Goal: Task Accomplishment & Management: Use online tool/utility

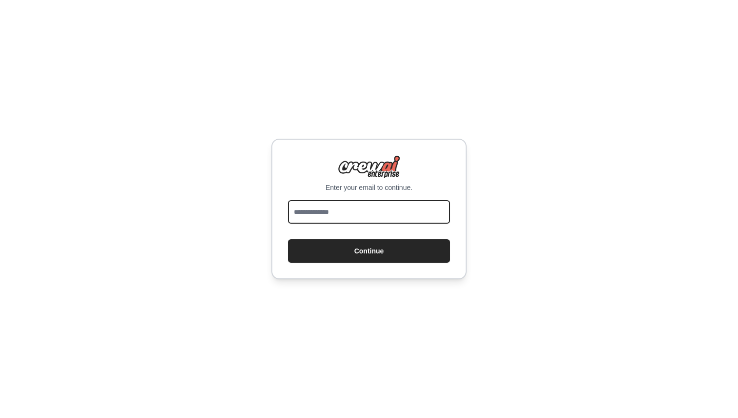
click at [314, 213] on input "email" at bounding box center [369, 211] width 162 height 23
type input "**********"
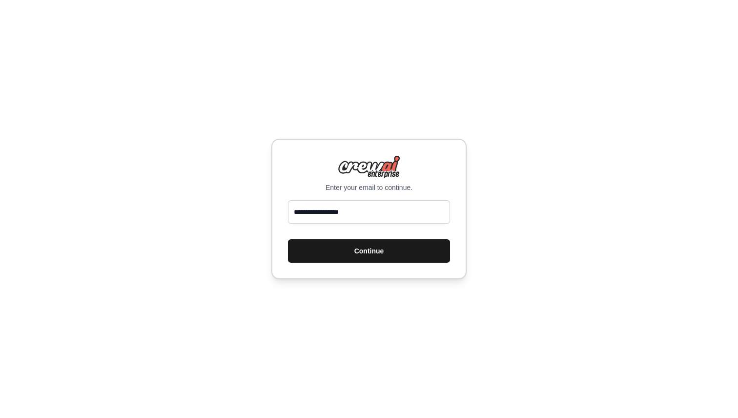
click at [364, 250] on button "Continue" at bounding box center [369, 250] width 162 height 23
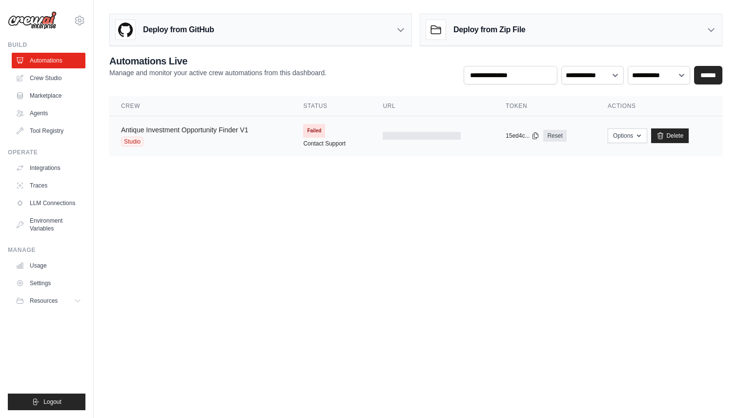
click at [187, 133] on link "Antique Investment Opportunity Finder V1" at bounding box center [184, 130] width 127 height 8
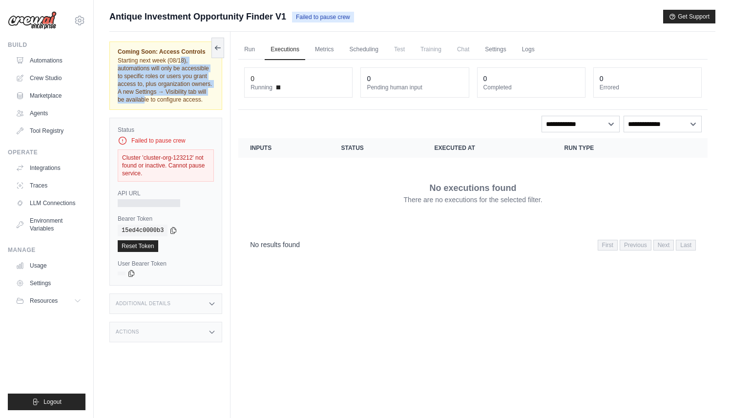
drag, startPoint x: 129, startPoint y: 60, endPoint x: 188, endPoint y: 89, distance: 66.2
click at [188, 89] on span "Starting next week (08/18), automations will only be accessible to specific rol…" at bounding box center [165, 80] width 94 height 46
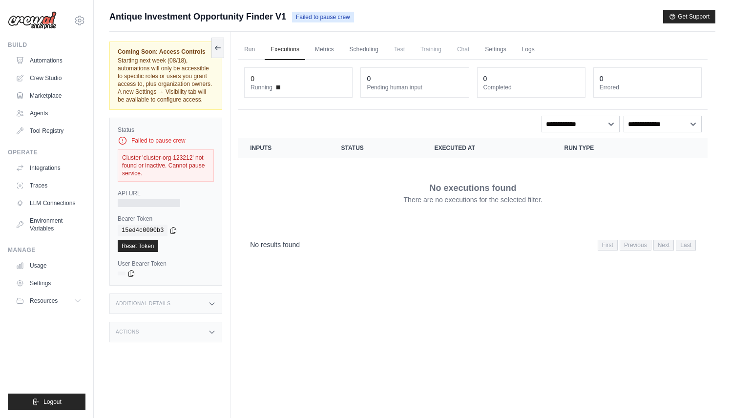
click at [170, 161] on div "Cluster 'cluster-org-123212' not found or inactive. Cannot pause service." at bounding box center [166, 165] width 96 height 32
click at [155, 176] on div "Cluster 'cluster-org-123212' not found or inactive. Cannot pause service." at bounding box center [166, 165] width 96 height 32
drag, startPoint x: 167, startPoint y: 173, endPoint x: 145, endPoint y: 159, distance: 26.1
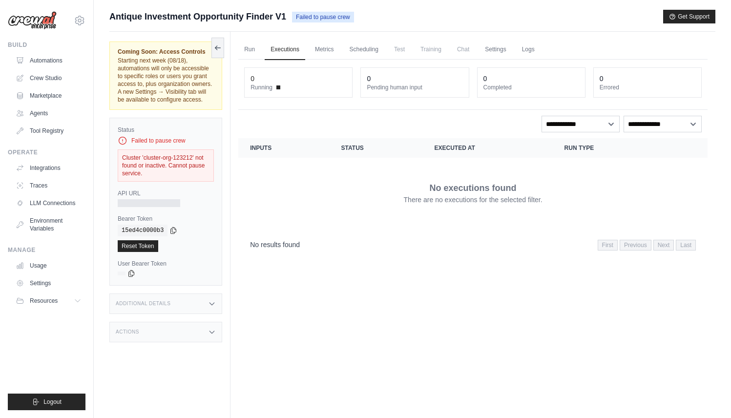
click at [145, 159] on div "Cluster 'cluster-org-123212' not found or inactive. Cannot pause service." at bounding box center [166, 165] width 96 height 32
click at [149, 167] on div "Cluster 'cluster-org-123212' not found or inactive. Cannot pause service." at bounding box center [166, 165] width 96 height 32
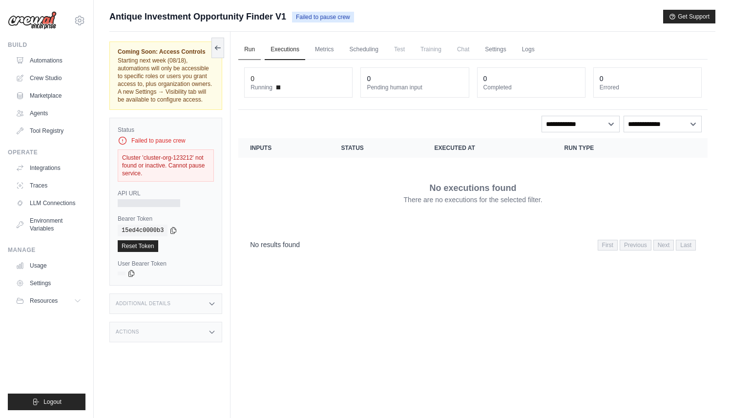
click at [249, 50] on link "Run" at bounding box center [249, 50] width 22 height 21
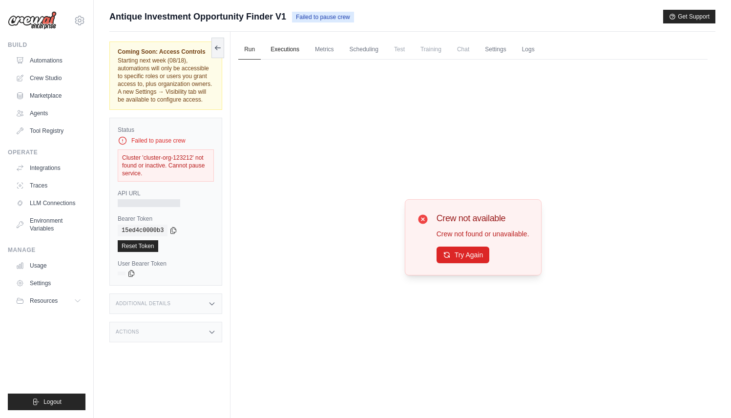
click at [282, 50] on link "Executions" at bounding box center [285, 50] width 41 height 21
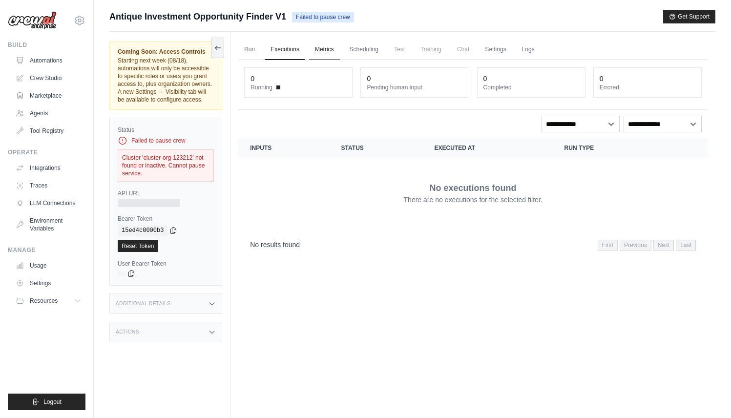
click at [332, 49] on link "Metrics" at bounding box center [324, 50] width 31 height 21
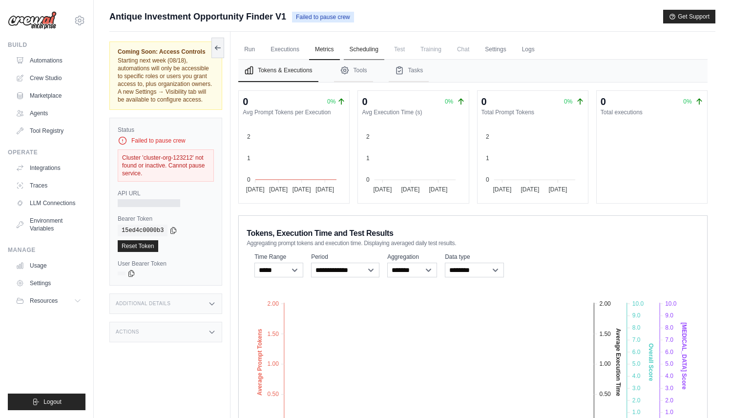
click at [365, 48] on link "Scheduling" at bounding box center [364, 50] width 41 height 21
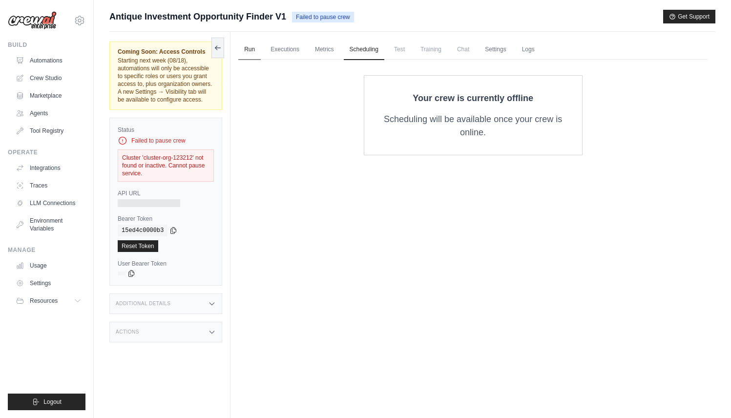
click at [258, 51] on link "Run" at bounding box center [249, 50] width 22 height 21
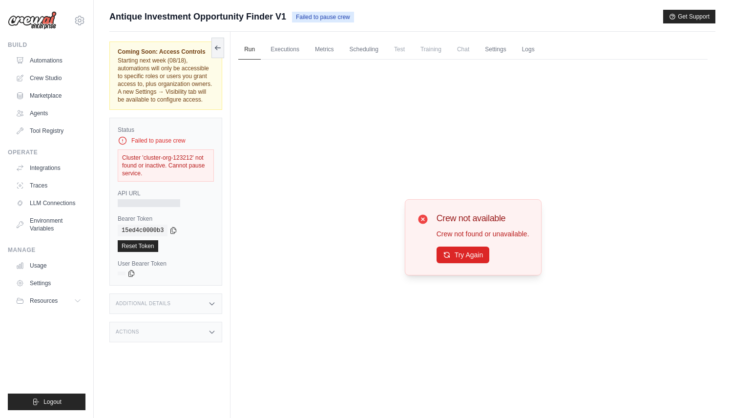
click at [326, 19] on span "Failed to pause crew" at bounding box center [323, 17] width 62 height 11
click at [362, 99] on div "Crew not available Crew not found or unavailable. Try Again" at bounding box center [472, 237] width 469 height 355
click at [49, 76] on link "Crew Studio" at bounding box center [50, 78] width 74 height 16
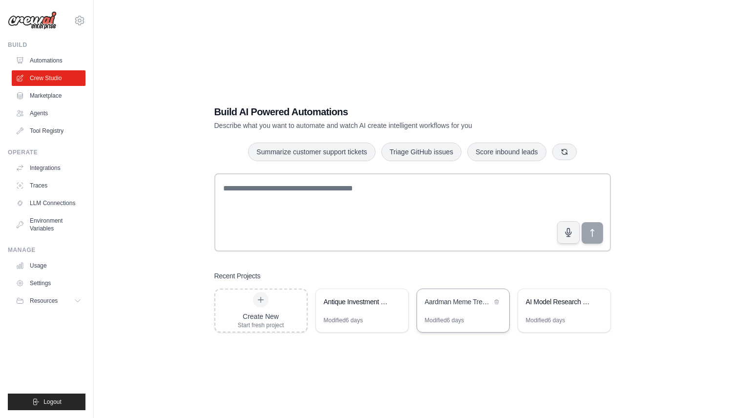
click at [457, 308] on div "Aardman Meme Trends Analysis" at bounding box center [458, 303] width 67 height 12
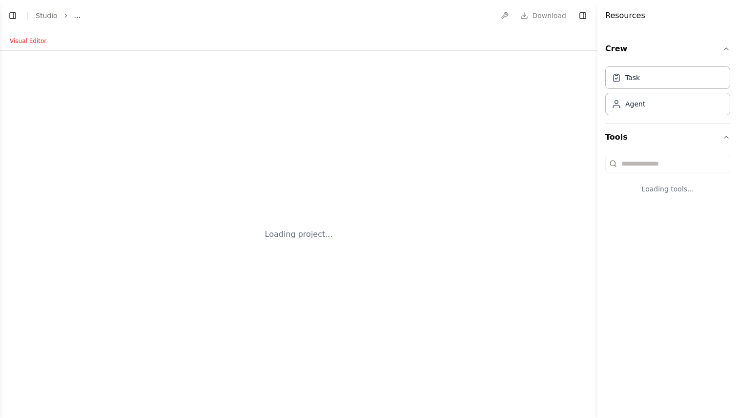
select select "****"
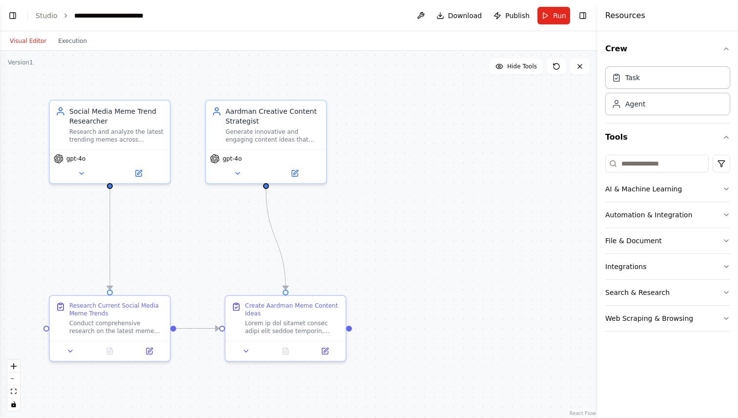
scroll to position [415, 0]
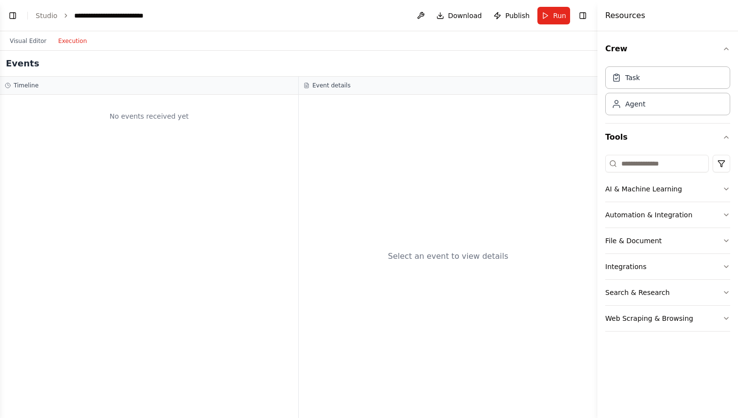
click at [69, 39] on button "Execution" at bounding box center [72, 41] width 41 height 12
click at [37, 41] on button "Visual Editor" at bounding box center [28, 41] width 48 height 12
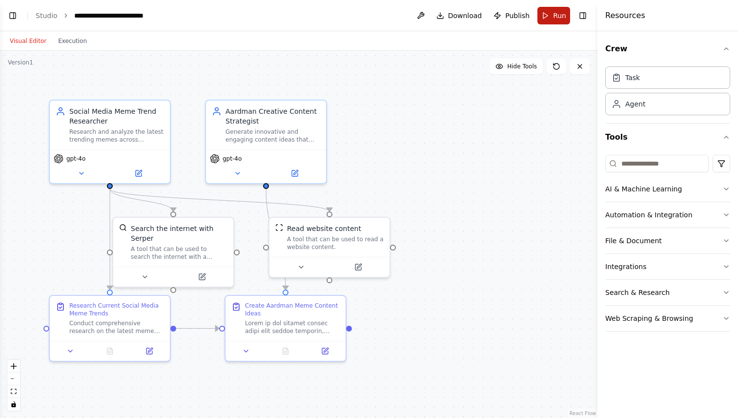
click at [559, 15] on span "Run" at bounding box center [559, 16] width 13 height 10
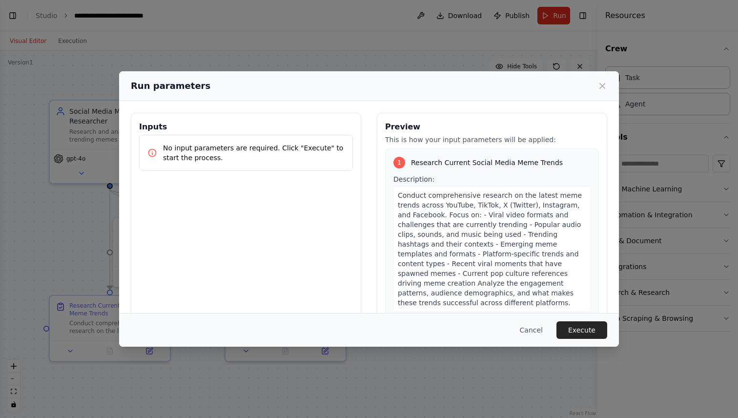
scroll to position [42, 0]
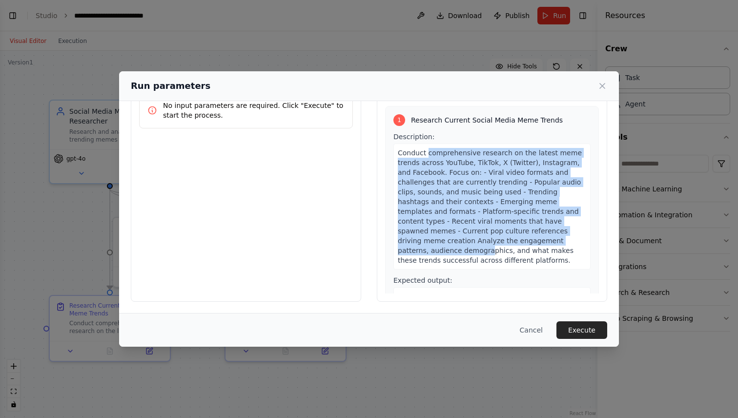
drag, startPoint x: 422, startPoint y: 155, endPoint x: 484, endPoint y: 254, distance: 117.3
click at [484, 254] on div "Conduct comprehensive research on the latest meme trends across YouTube, TikTok…" at bounding box center [492, 207] width 197 height 126
click at [484, 254] on span "Conduct comprehensive research on the latest meme trends across YouTube, TikTok…" at bounding box center [490, 206] width 184 height 115
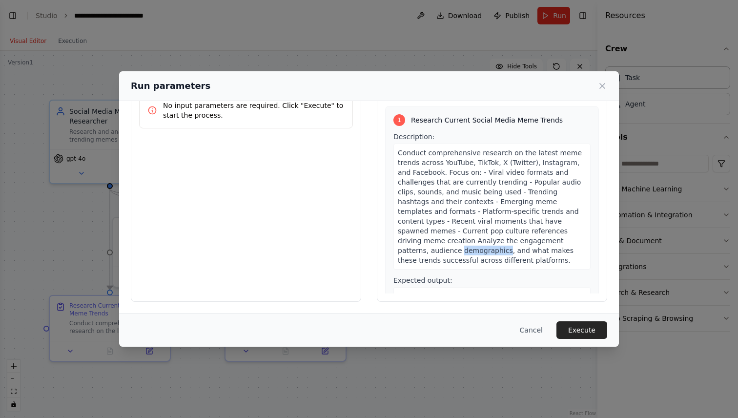
click at [484, 254] on span "Conduct comprehensive research on the latest meme trends across YouTube, TikTok…" at bounding box center [490, 206] width 184 height 115
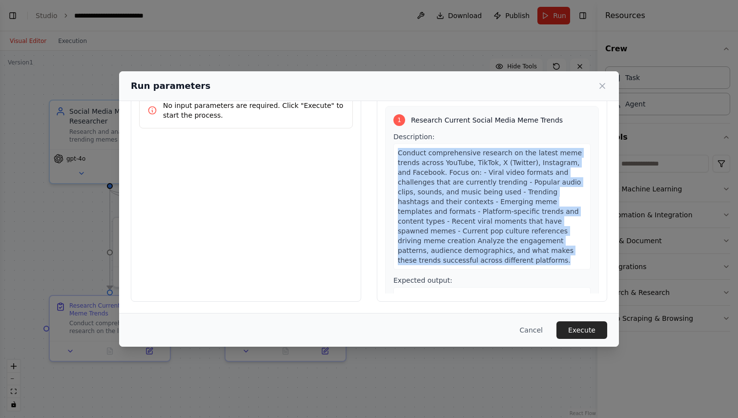
click at [484, 254] on span "Conduct comprehensive research on the latest meme trends across YouTube, TikTok…" at bounding box center [490, 206] width 184 height 115
click at [513, 255] on span "Conduct comprehensive research on the latest meme trends across YouTube, TikTok…" at bounding box center [490, 206] width 184 height 115
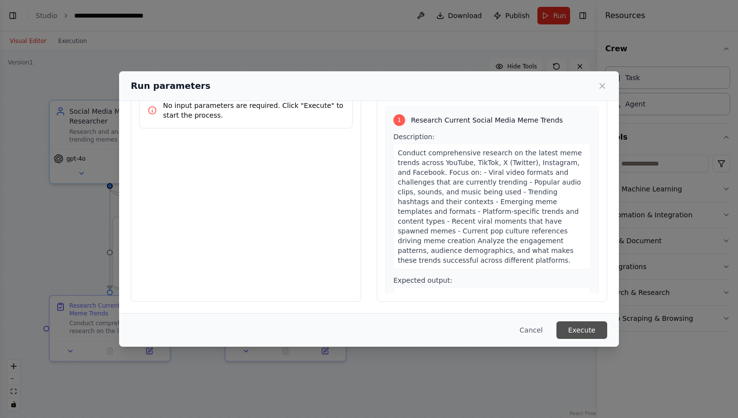
click at [575, 328] on button "Execute" at bounding box center [582, 330] width 51 height 18
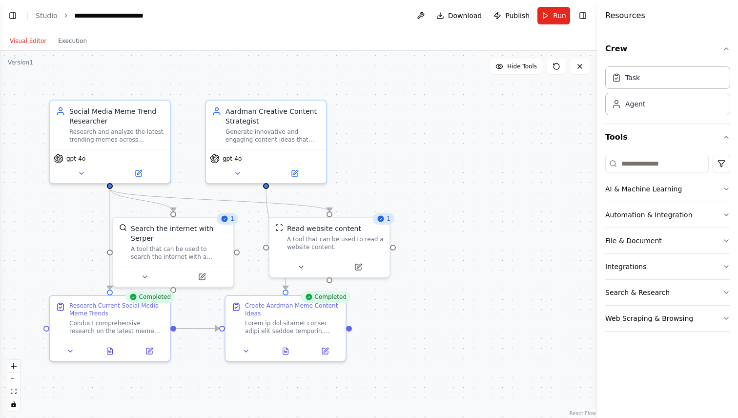
click at [425, 177] on div ".deletable-edge-delete-btn { width: 20px; height: 20px; border: 0px solid #ffff…" at bounding box center [299, 234] width 598 height 367
click at [62, 41] on button "Execution" at bounding box center [72, 41] width 41 height 12
click at [36, 43] on button "Visual Editor" at bounding box center [28, 41] width 48 height 12
click at [291, 354] on button at bounding box center [285, 349] width 41 height 12
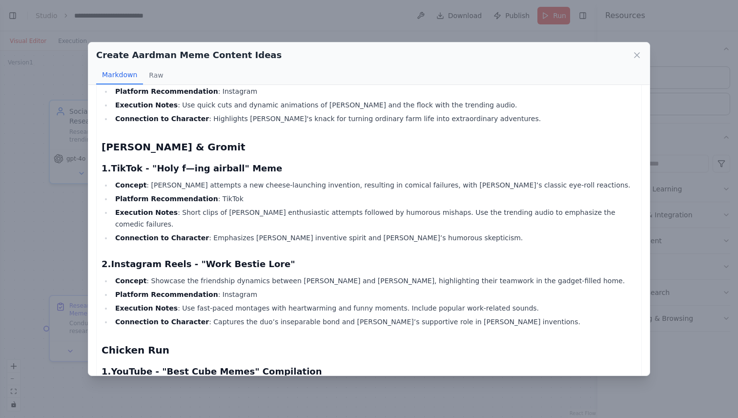
scroll to position [415, 0]
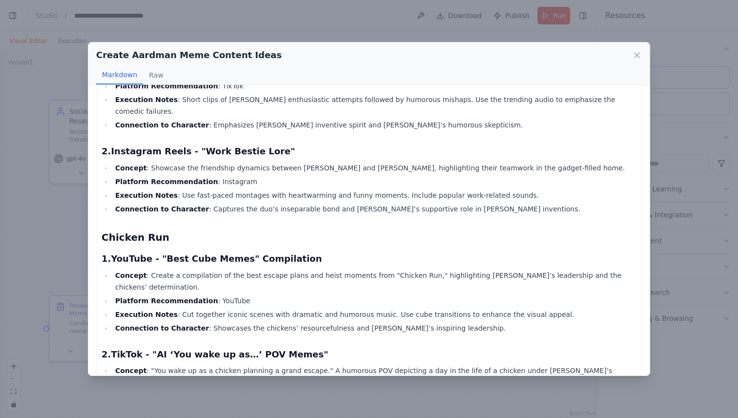
drag, startPoint x: 68, startPoint y: 259, endPoint x: 74, endPoint y: 262, distance: 7.2
click at [68, 259] on div "Create Aardman Meme Content Ideas Markdown Raw Creative Brief: Aardman IP Meme …" at bounding box center [369, 209] width 738 height 418
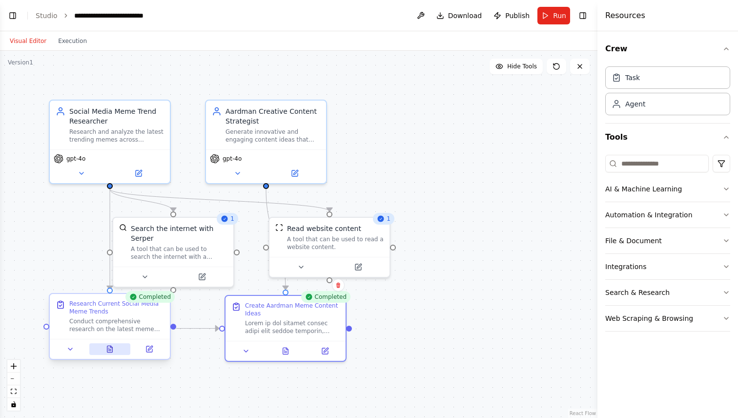
click at [110, 350] on icon at bounding box center [109, 350] width 2 height 0
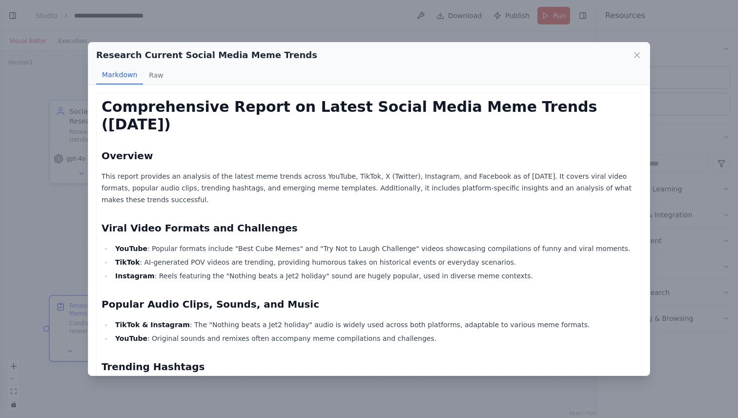
scroll to position [89, 0]
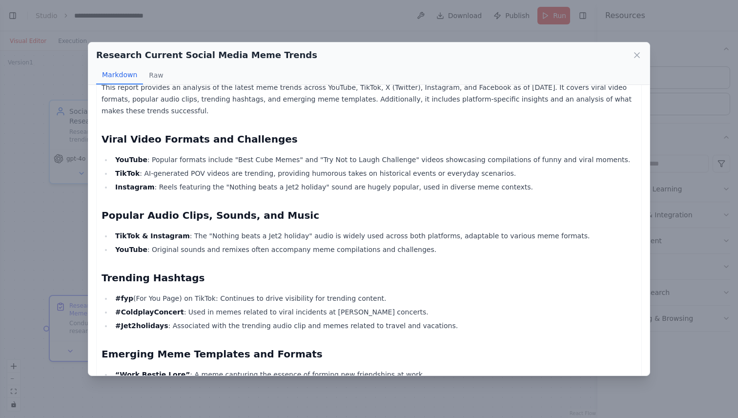
click at [253, 154] on li "YouTube : Popular formats include "Best Cube Memes" and "Try Not to Laugh Chall…" at bounding box center [374, 160] width 524 height 12
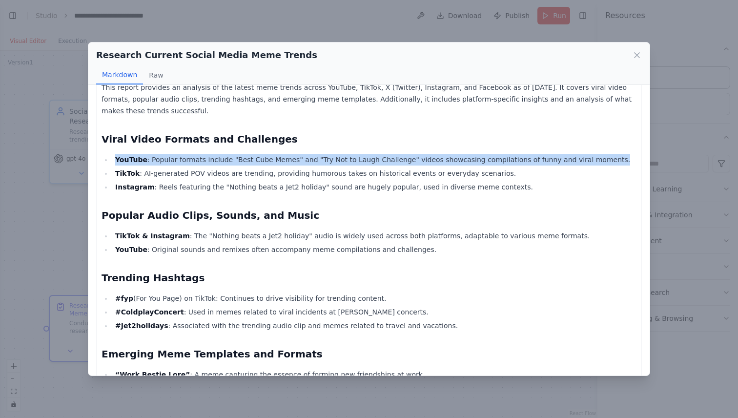
click at [253, 154] on li "YouTube : Popular formats include "Best Cube Memes" and "Try Not to Laugh Chall…" at bounding box center [374, 160] width 524 height 12
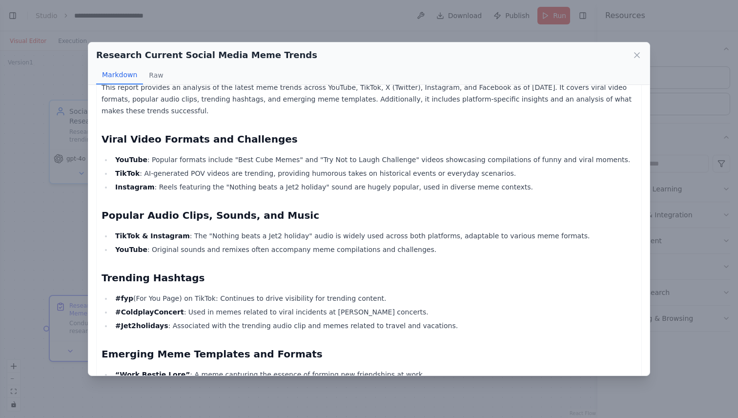
click at [279, 167] on li "TikTok : AI-generated POV videos are trending, providing humorous takes on hist…" at bounding box center [374, 173] width 524 height 12
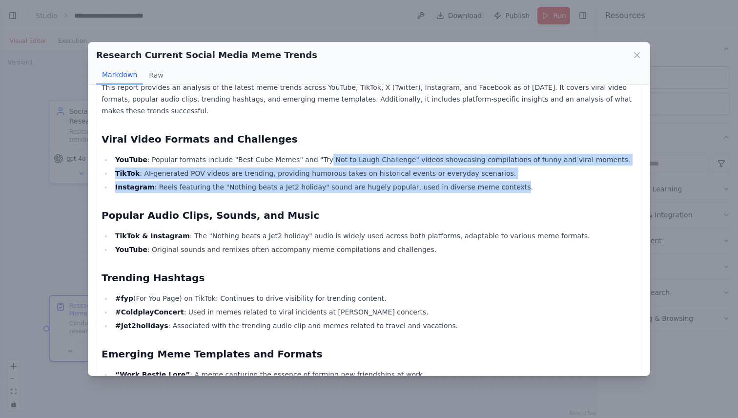
drag, startPoint x: 316, startPoint y: 141, endPoint x: 492, endPoint y: 167, distance: 177.3
click at [492, 167] on ul "YouTube : Popular formats include "Best Cube Memes" and "Try Not to Laugh Chall…" at bounding box center [369, 173] width 535 height 39
click at [492, 181] on li "Instagram : Reels featuring the "Nothing beats a Jet2 holiday" sound are hugely…" at bounding box center [374, 187] width 524 height 12
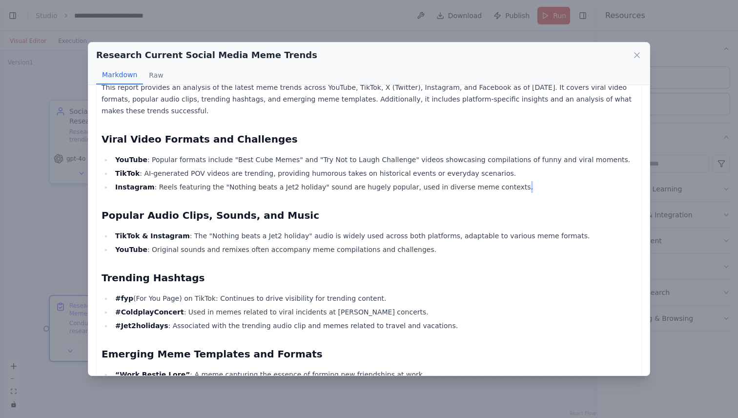
click at [492, 181] on li "Instagram : Reels featuring the "Nothing beats a Jet2 holiday" sound are hugely…" at bounding box center [374, 187] width 524 height 12
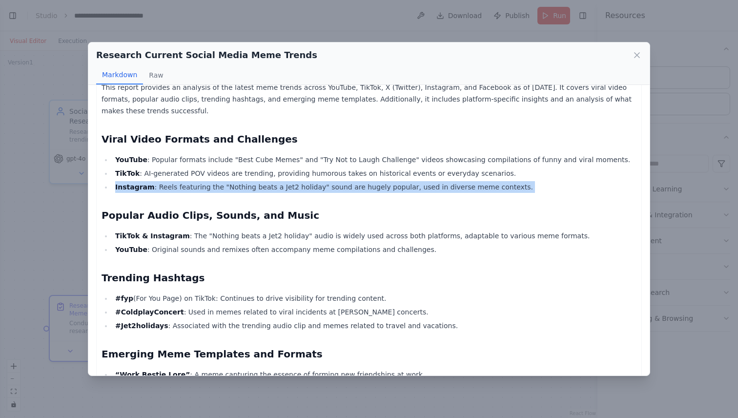
click at [492, 181] on li "Instagram : Reels featuring the "Nothing beats a Jet2 holiday" sound are hugely…" at bounding box center [374, 187] width 524 height 12
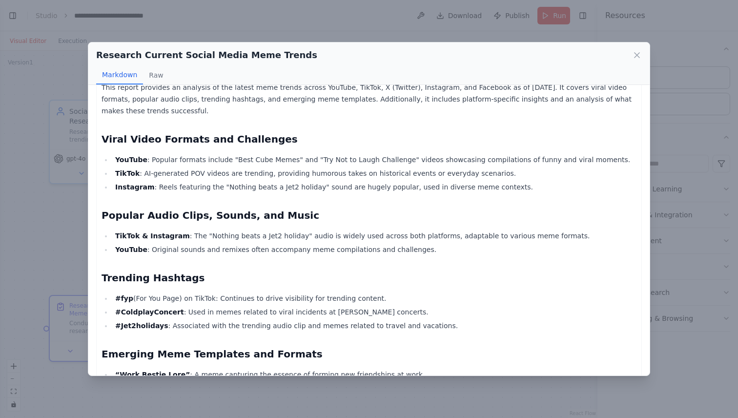
click at [238, 167] on li "TikTok : AI-generated POV videos are trending, providing humorous takes on hist…" at bounding box center [374, 173] width 524 height 12
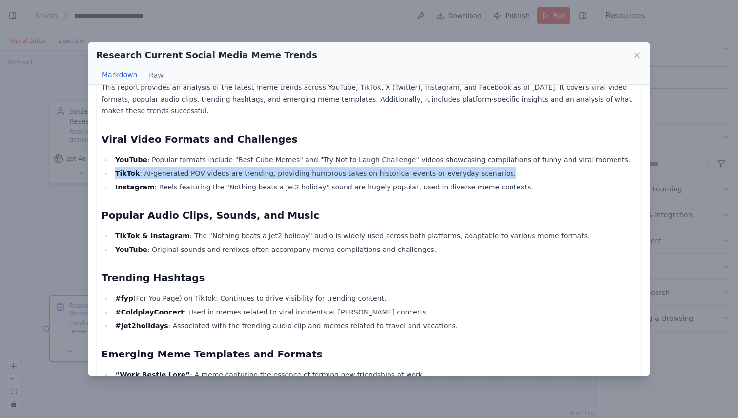
click at [238, 167] on li "TikTok : AI-generated POV videos are trending, providing humorous takes on hist…" at bounding box center [374, 173] width 524 height 12
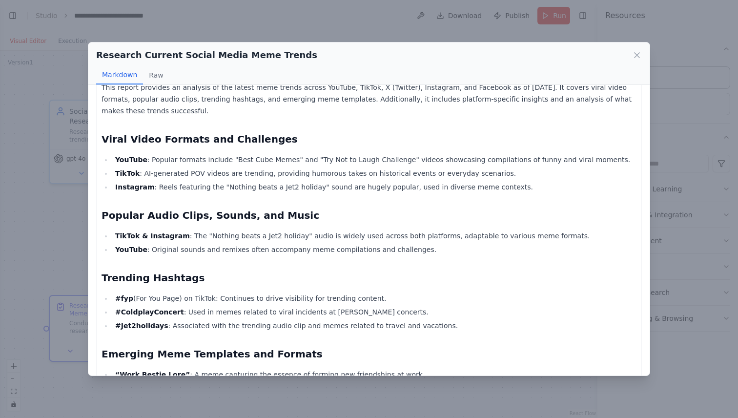
click at [270, 181] on li "Instagram : Reels featuring the "Nothing beats a Jet2 holiday" sound are hugely…" at bounding box center [374, 187] width 524 height 12
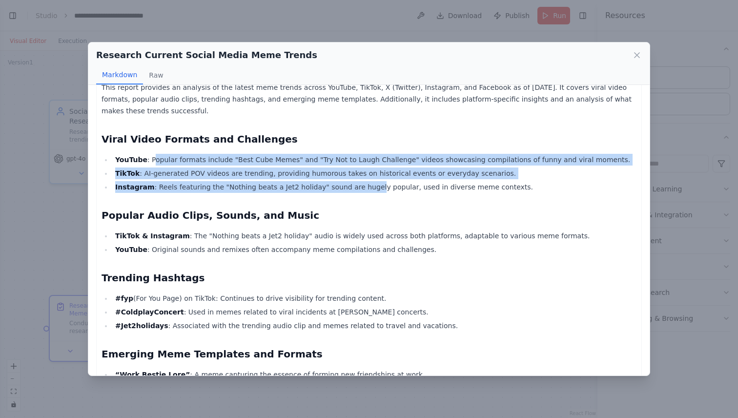
drag, startPoint x: 152, startPoint y: 145, endPoint x: 363, endPoint y: 166, distance: 212.0
click at [363, 166] on ul "YouTube : Popular formats include "Best Cube Memes" and "Try Not to Laugh Chall…" at bounding box center [369, 173] width 535 height 39
click at [363, 181] on li "Instagram : Reels featuring the "Nothing beats a Jet2 holiday" sound are hugely…" at bounding box center [374, 187] width 524 height 12
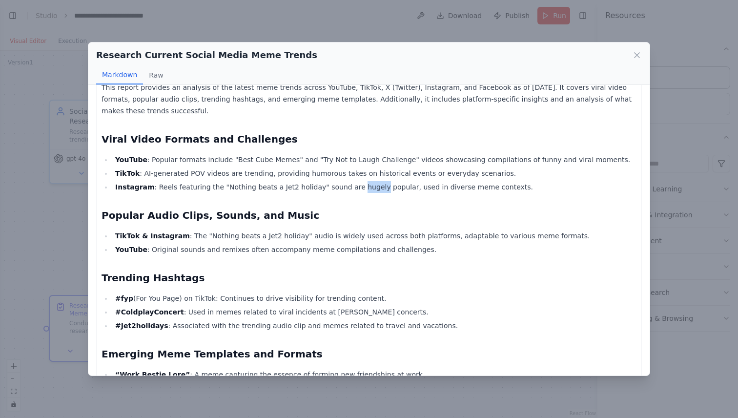
click at [363, 181] on li "Instagram : Reels featuring the "Nothing beats a Jet2 holiday" sound are hugely…" at bounding box center [374, 187] width 524 height 12
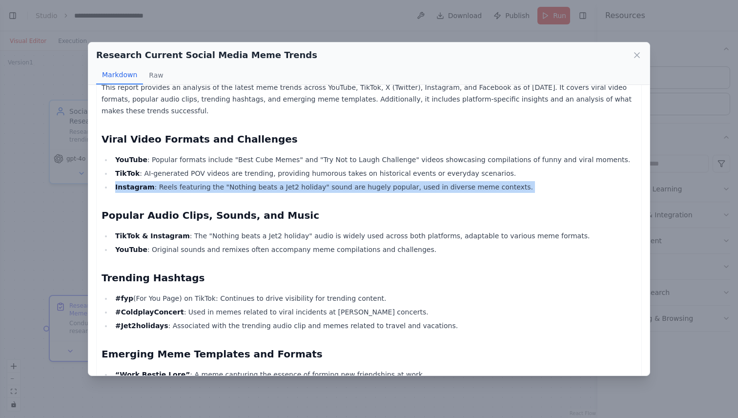
click at [363, 181] on li "Instagram : Reels featuring the "Nothing beats a Jet2 holiday" sound are hugely…" at bounding box center [374, 187] width 524 height 12
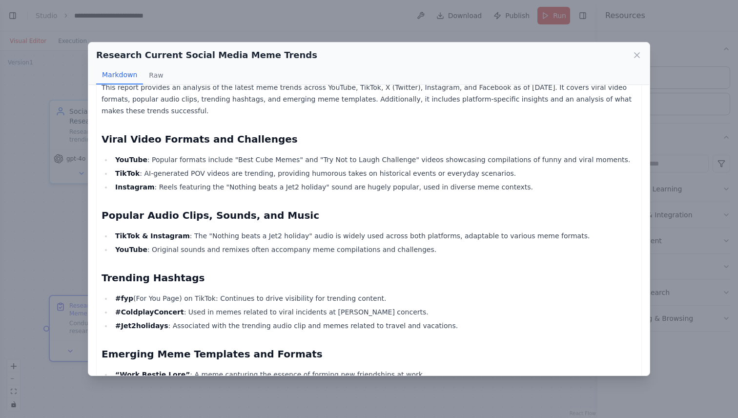
click at [353, 167] on li "TikTok : AI-generated POV videos are trending, providing humorous takes on hist…" at bounding box center [374, 173] width 524 height 12
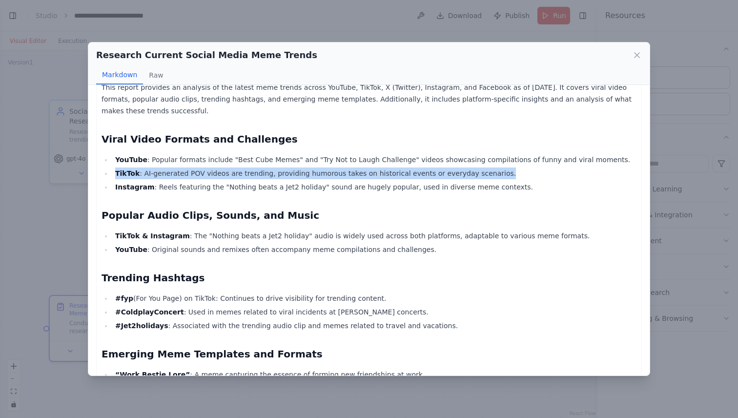
click at [353, 167] on li "TikTok : AI-generated POV videos are trending, providing humorous takes on hist…" at bounding box center [374, 173] width 524 height 12
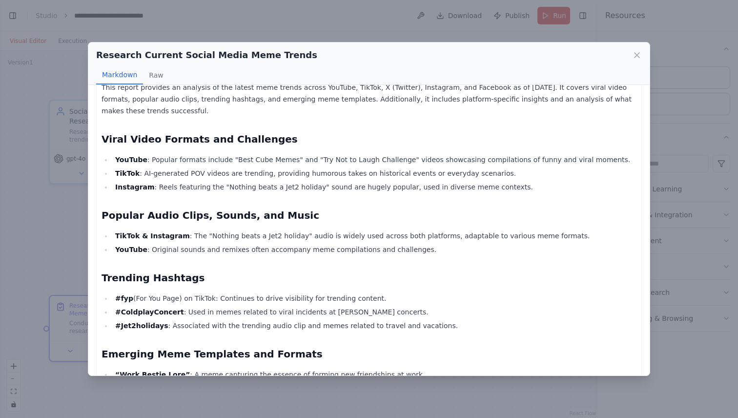
click at [367, 181] on li "Instagram : Reels featuring the "Nothing beats a Jet2 holiday" sound are hugely…" at bounding box center [374, 187] width 524 height 12
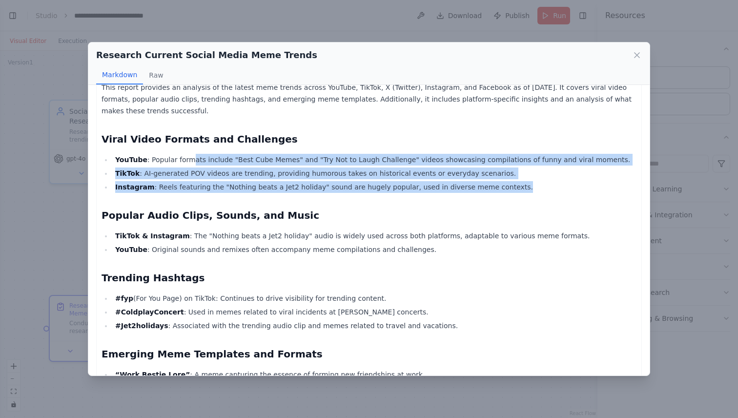
drag, startPoint x: 524, startPoint y: 166, endPoint x: 187, endPoint y: 145, distance: 338.0
click at [187, 154] on ul "YouTube : Popular formats include "Best Cube Memes" and "Try Not to Laugh Chall…" at bounding box center [369, 173] width 535 height 39
click at [187, 154] on li "YouTube : Popular formats include "Best Cube Memes" and "Try Not to Laugh Chall…" at bounding box center [374, 160] width 524 height 12
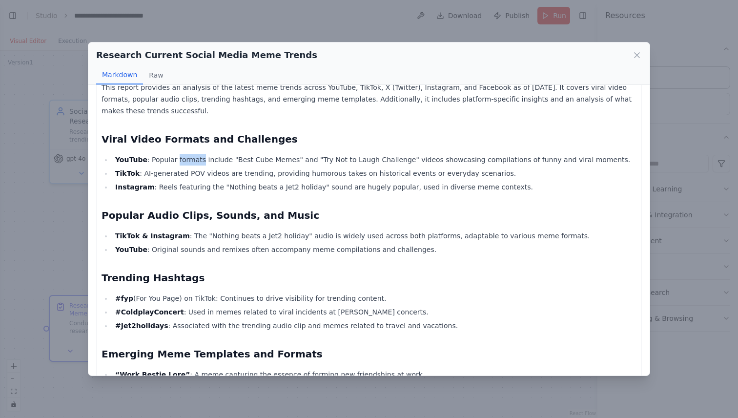
click at [187, 154] on li "YouTube : Popular formats include "Best Cube Memes" and "Try Not to Laugh Chall…" at bounding box center [374, 160] width 524 height 12
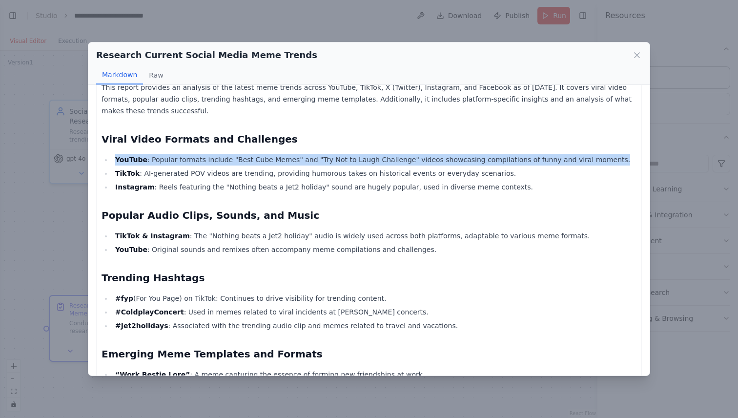
click at [187, 154] on li "YouTube : Popular formats include "Best Cube Memes" and "Try Not to Laugh Chall…" at bounding box center [374, 160] width 524 height 12
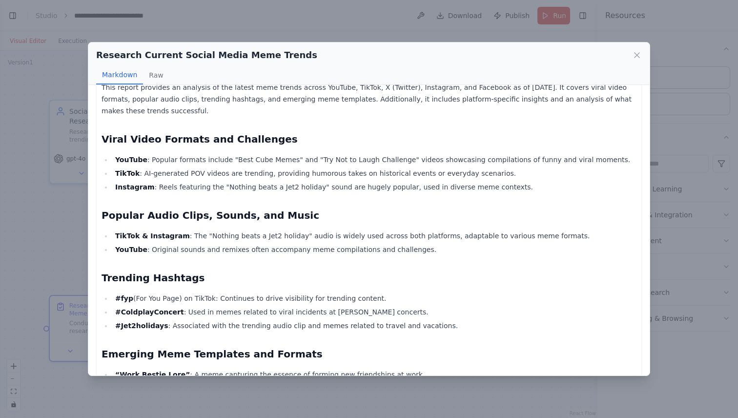
click at [216, 181] on li "Instagram : Reels featuring the "Nothing beats a Jet2 holiday" sound are hugely…" at bounding box center [374, 187] width 524 height 12
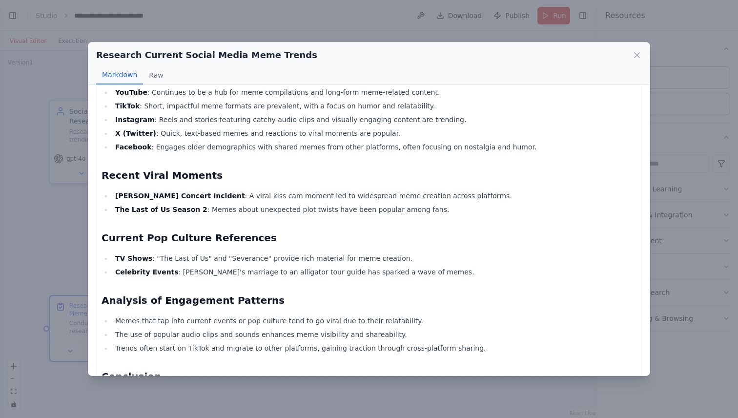
scroll to position [544, 0]
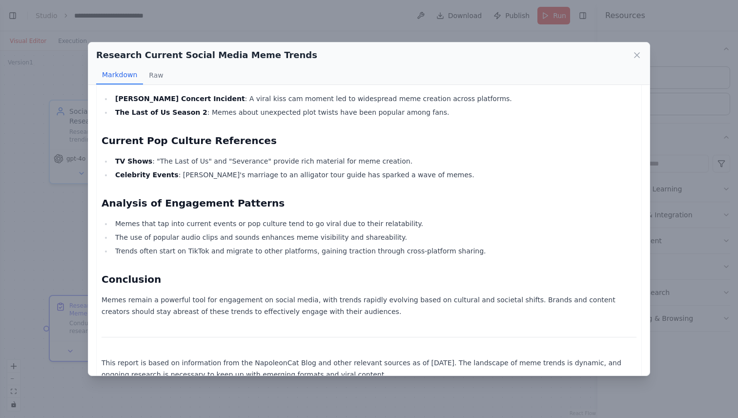
click at [53, 261] on div "Research Current Social Media Meme Trends Markdown Raw Comprehensive Report on …" at bounding box center [369, 209] width 738 height 418
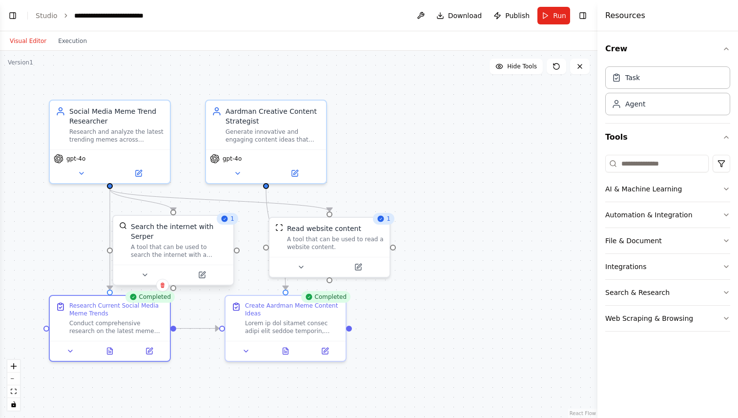
click at [167, 244] on div "A tool that can be used to search the internet with a search_query. Supports di…" at bounding box center [179, 251] width 97 height 16
click at [129, 143] on div "Social Media Meme Trend Researcher Research and analyze the latest trending mem…" at bounding box center [110, 123] width 120 height 49
click at [101, 140] on div "Research and analyze the latest trending memes across YouTube, TikTok, X (Twitt…" at bounding box center [116, 134] width 95 height 16
click at [143, 174] on button at bounding box center [138, 172] width 55 height 12
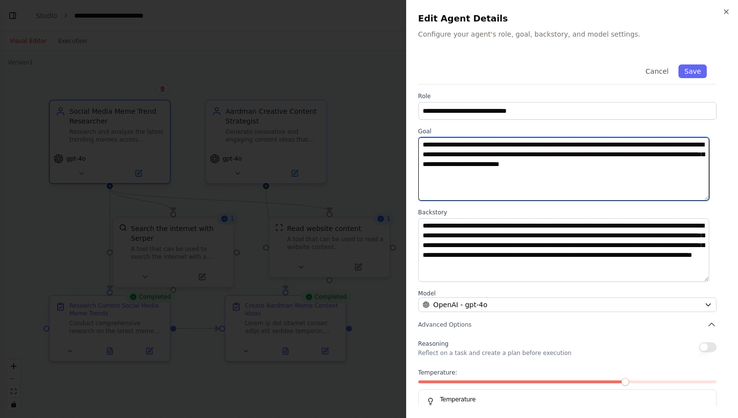
drag, startPoint x: 503, startPoint y: 144, endPoint x: 560, endPoint y: 176, distance: 64.9
click at [560, 176] on textarea "**********" at bounding box center [563, 168] width 291 height 63
click at [560, 175] on textarea "**********" at bounding box center [563, 168] width 291 height 63
drag, startPoint x: 601, startPoint y: 174, endPoint x: 572, endPoint y: 140, distance: 45.1
click at [572, 140] on textarea "**********" at bounding box center [563, 168] width 291 height 63
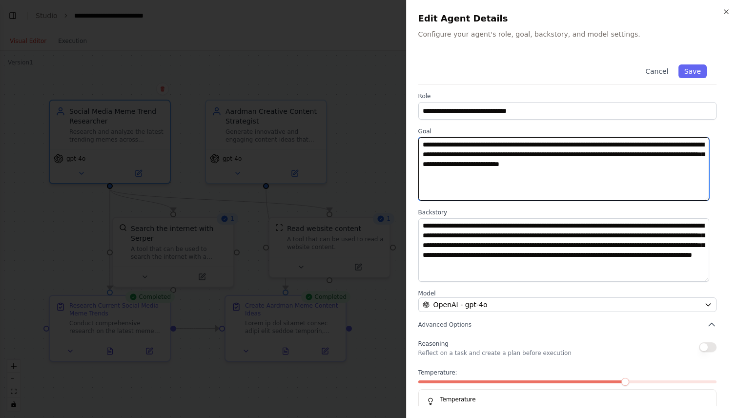
click at [572, 140] on textarea "**********" at bounding box center [563, 168] width 291 height 63
click at [525, 175] on textarea "**********" at bounding box center [563, 168] width 291 height 63
drag, startPoint x: 520, startPoint y: 141, endPoint x: 553, endPoint y: 172, distance: 44.9
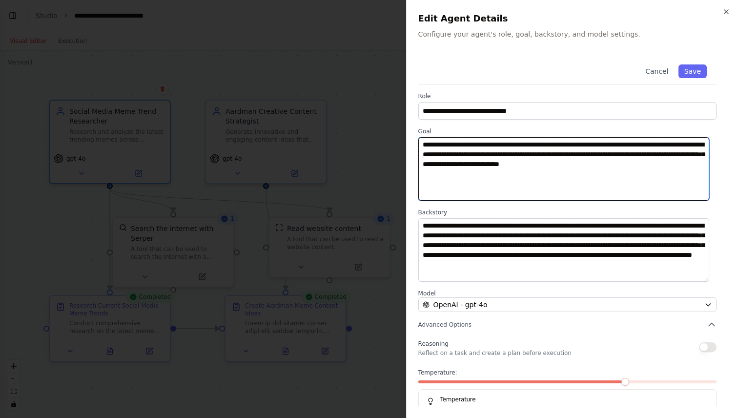
click at [553, 172] on textarea "**********" at bounding box center [563, 168] width 291 height 63
click at [503, 166] on textarea "**********" at bounding box center [563, 168] width 291 height 63
click at [604, 167] on textarea "**********" at bounding box center [563, 168] width 291 height 63
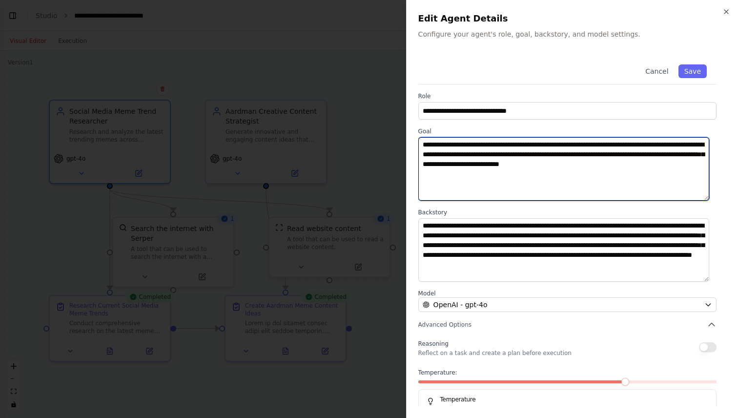
click at [673, 154] on textarea "**********" at bounding box center [563, 168] width 291 height 63
click at [669, 168] on textarea "**********" at bounding box center [563, 168] width 291 height 63
click at [657, 153] on textarea "**********" at bounding box center [563, 168] width 291 height 63
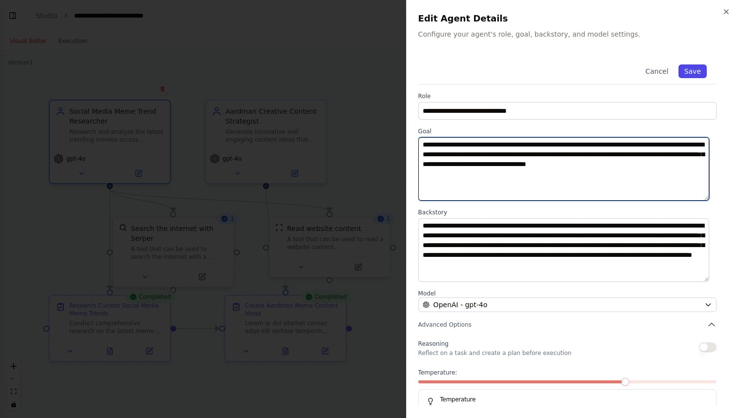
type textarea "**********"
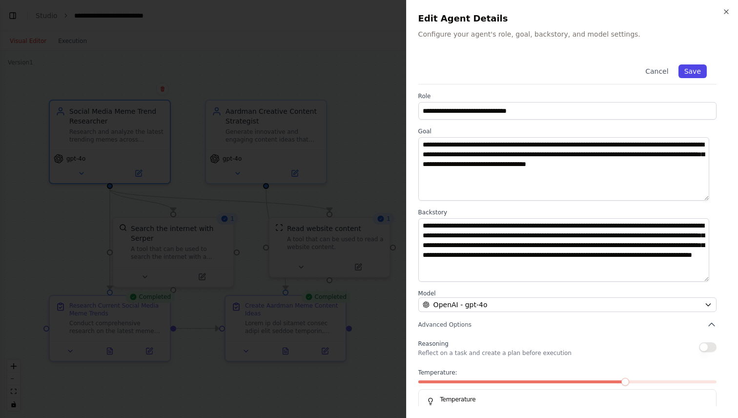
click at [687, 68] on button "Save" at bounding box center [693, 71] width 28 height 14
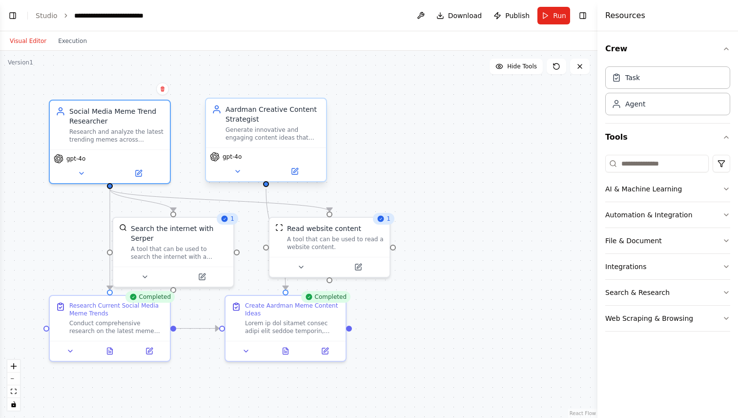
click at [272, 141] on div "Generate innovative and engaging content ideas that blend current social media …" at bounding box center [273, 134] width 95 height 16
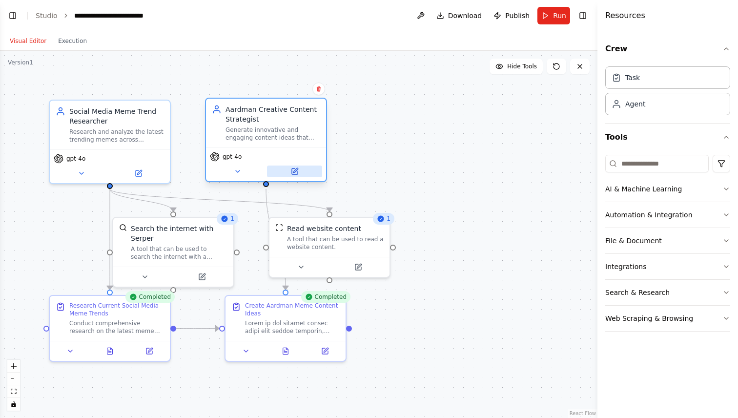
click at [294, 171] on icon at bounding box center [295, 170] width 4 height 4
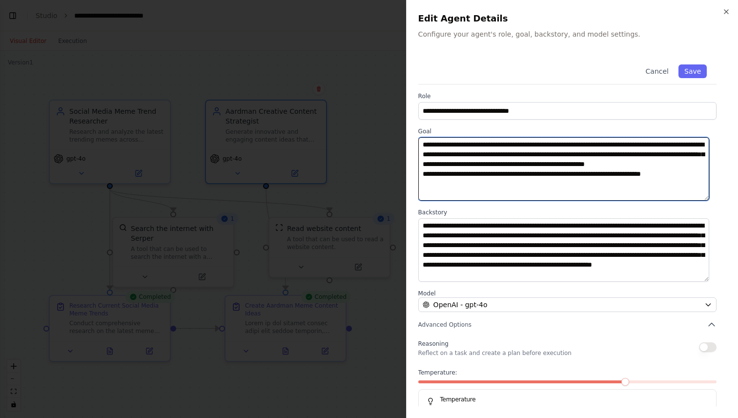
click at [548, 187] on textarea "**********" at bounding box center [563, 168] width 291 height 63
click at [594, 187] on textarea "**********" at bounding box center [563, 168] width 291 height 63
drag, startPoint x: 554, startPoint y: 161, endPoint x: 616, endPoint y: 182, distance: 65.5
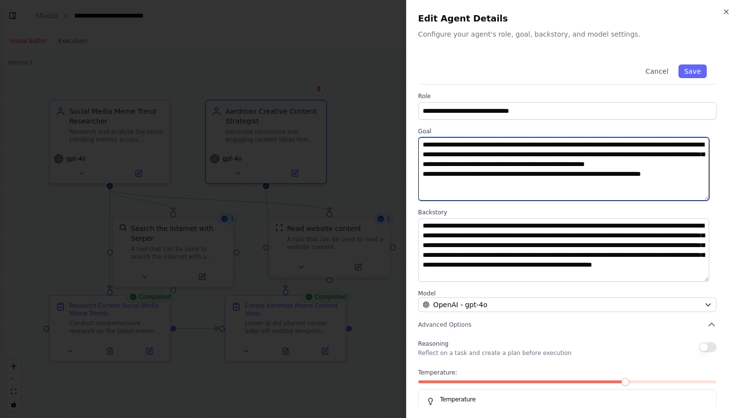
click at [616, 182] on textarea "**********" at bounding box center [563, 168] width 291 height 63
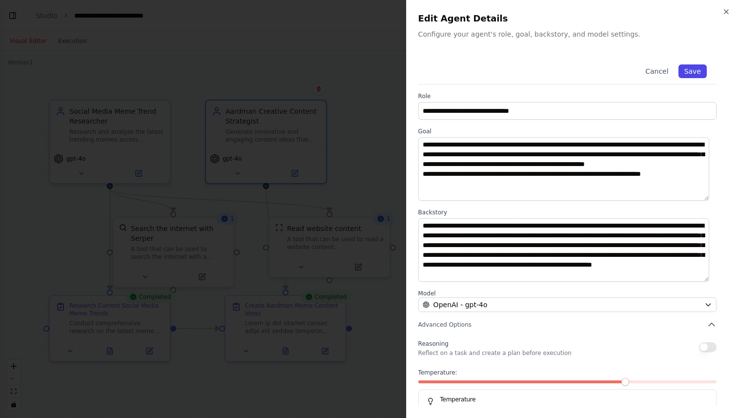
click at [689, 65] on button "Save" at bounding box center [693, 71] width 28 height 14
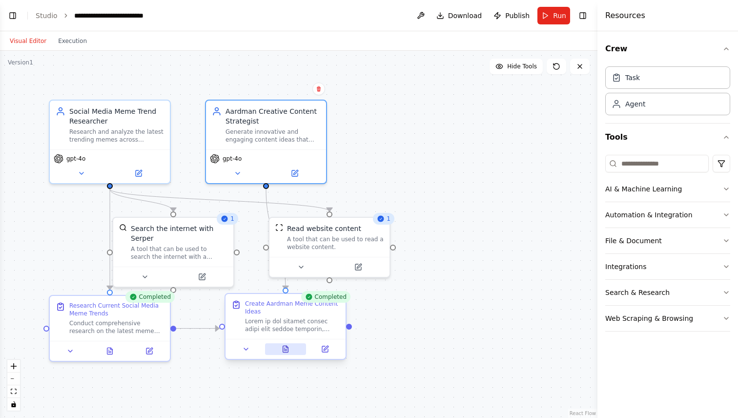
click at [290, 351] on button at bounding box center [285, 349] width 41 height 12
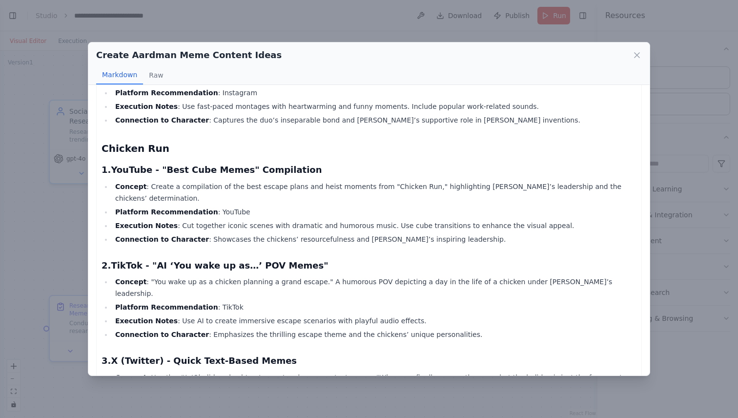
scroll to position [561, 0]
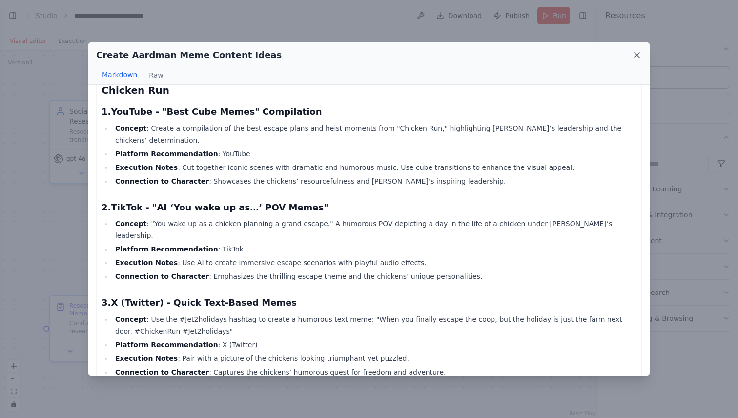
click at [638, 55] on icon at bounding box center [637, 55] width 5 height 5
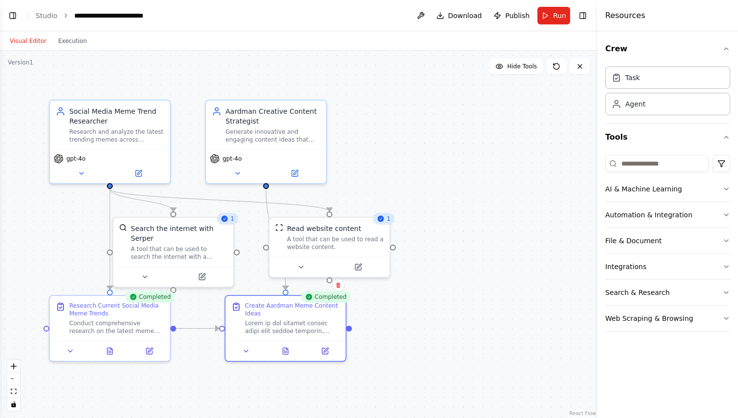
click at [436, 294] on div ".deletable-edge-delete-btn { width: 20px; height: 20px; border: 0px solid #ffff…" at bounding box center [299, 234] width 598 height 367
click at [727, 188] on icon "button" at bounding box center [727, 189] width 8 height 8
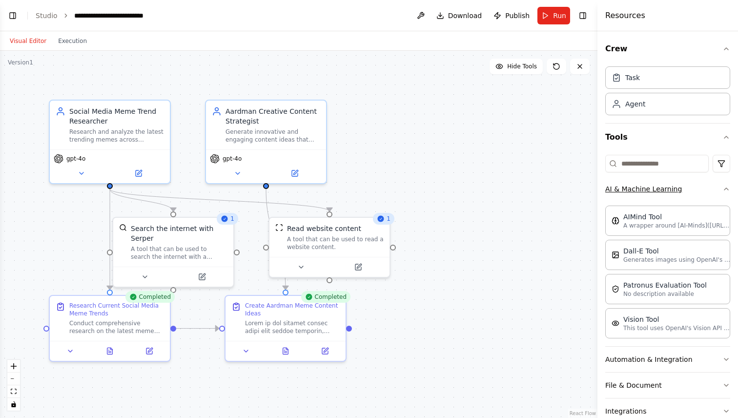
click at [727, 188] on div "Crew Task Agent Tools AI & Machine Learning AIMind Tool A wrapper around [AI-Mi…" at bounding box center [668, 224] width 141 height 387
click at [456, 232] on div ".deletable-edge-delete-btn { width: 20px; height: 20px; border: 0px solid #ffff…" at bounding box center [299, 234] width 598 height 367
